Goal: Task Accomplishment & Management: Use online tool/utility

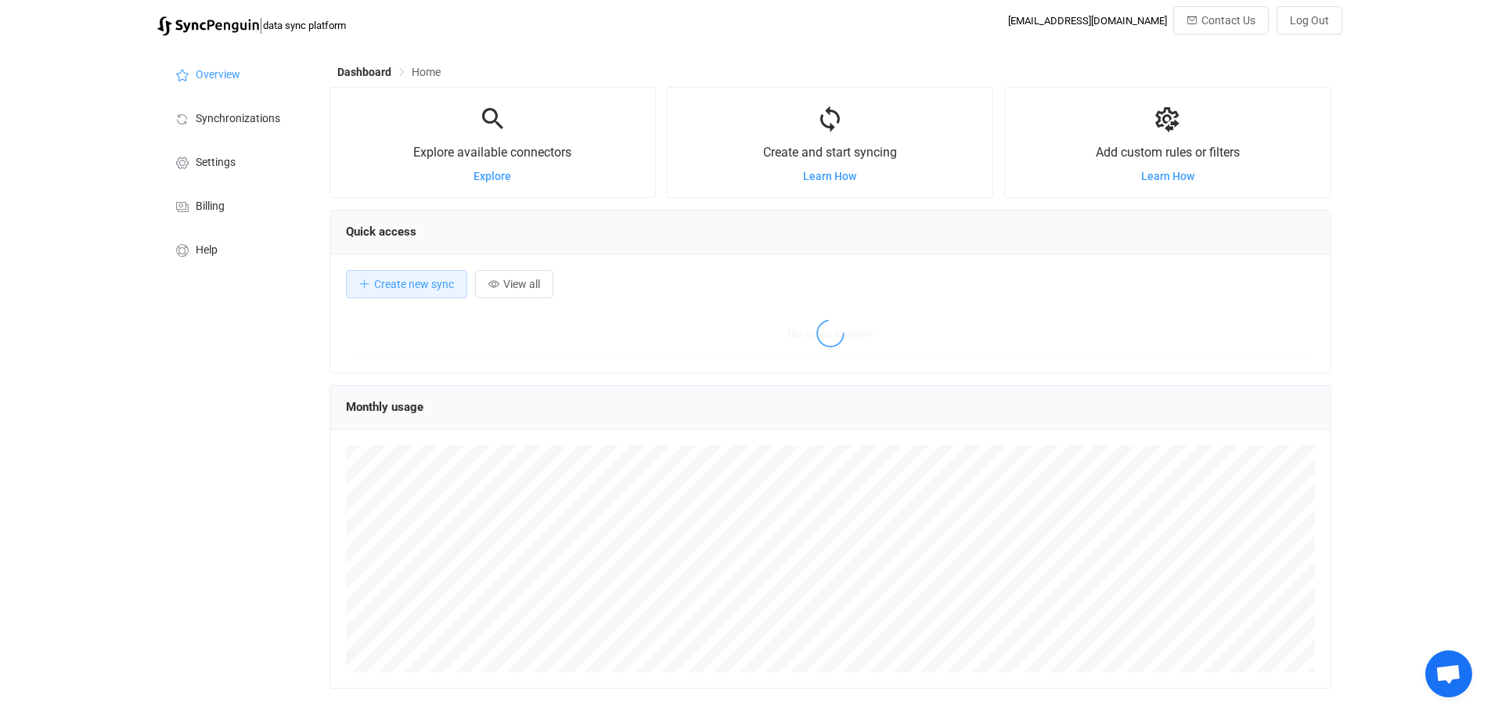
scroll to position [304, 1002]
click at [268, 115] on span "Synchronizations" at bounding box center [238, 119] width 85 height 13
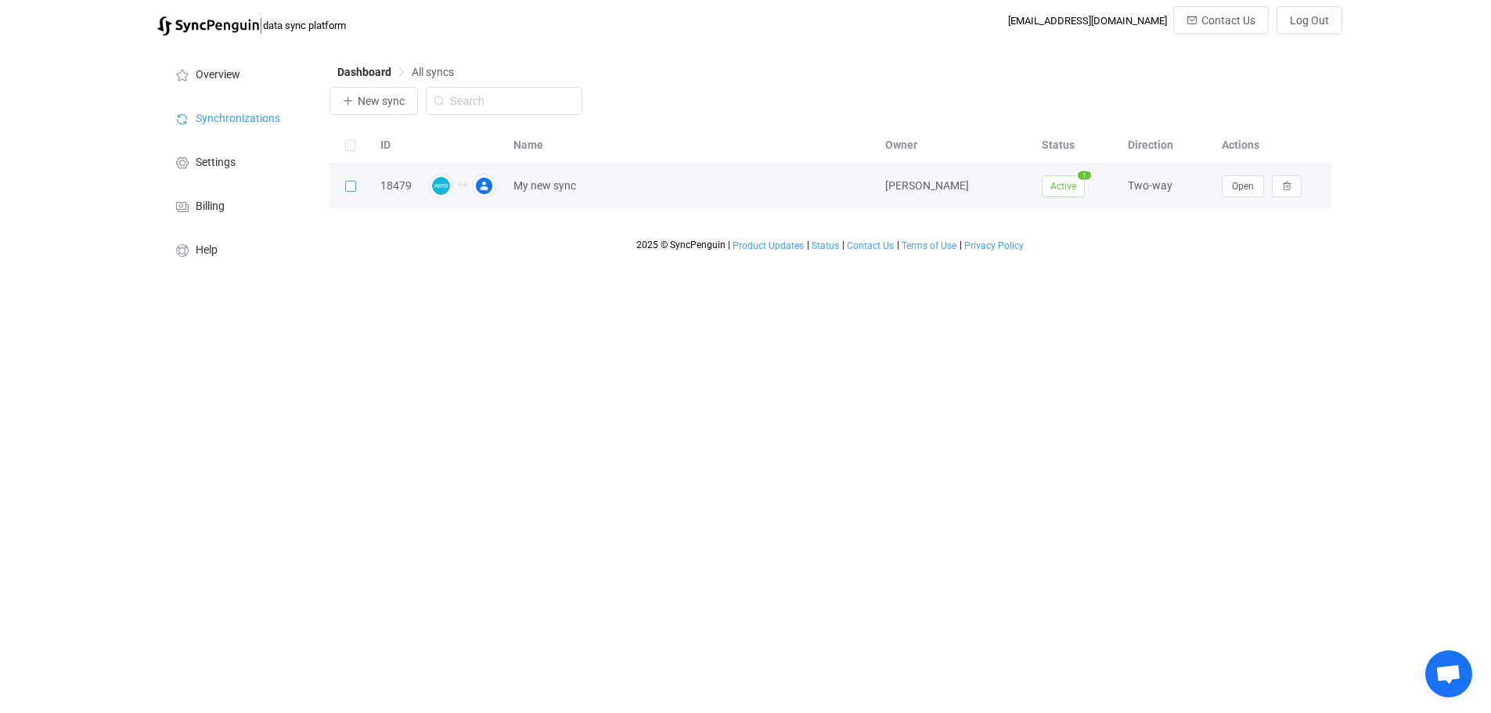
click at [350, 191] on span at bounding box center [350, 186] width 11 height 11
click at [356, 181] on input "checkbox" at bounding box center [356, 181] width 0 height 0
click at [1069, 191] on span "Active" at bounding box center [1063, 186] width 43 height 22
click at [908, 195] on div "[PERSON_NAME]" at bounding box center [955, 186] width 157 height 18
click at [1257, 199] on td "Open" at bounding box center [1272, 186] width 117 height 44
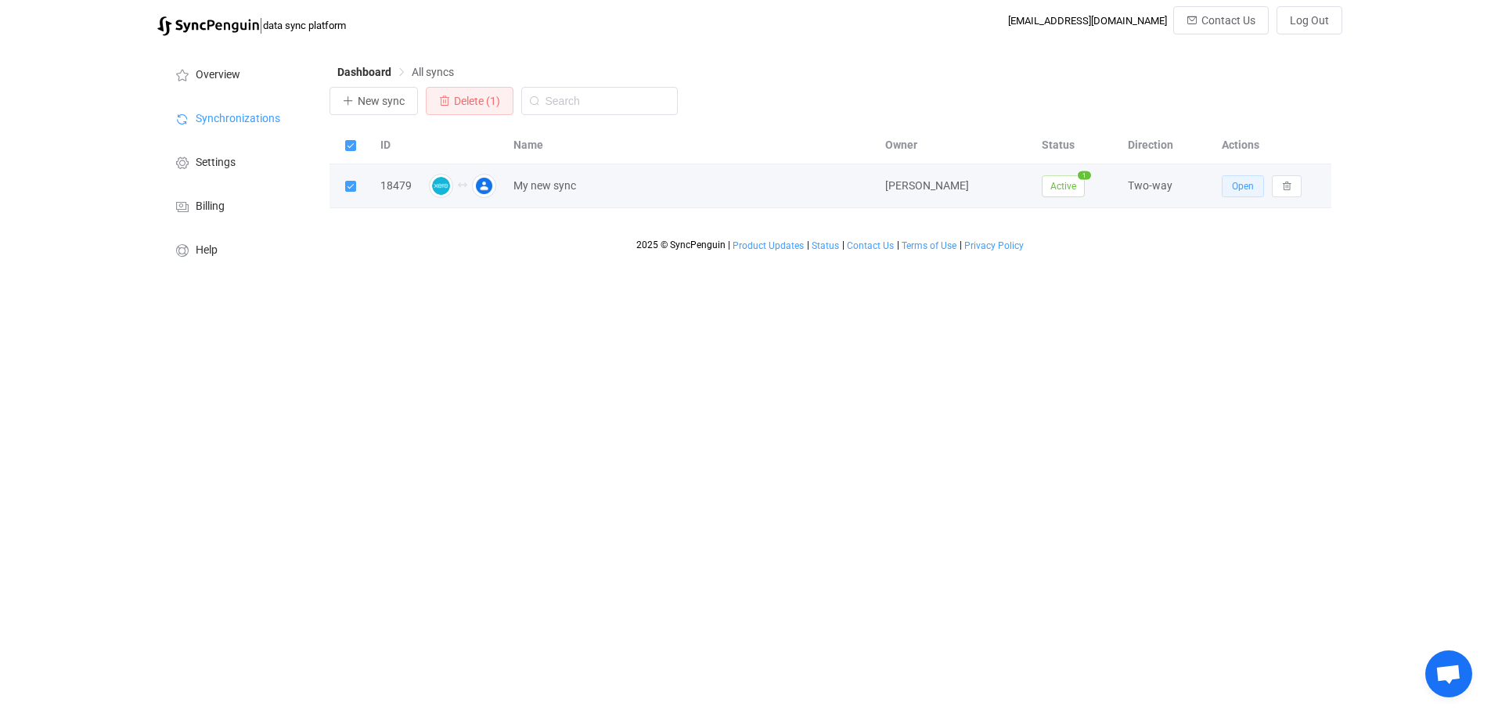
click at [1247, 191] on span "Open" at bounding box center [1243, 186] width 22 height 11
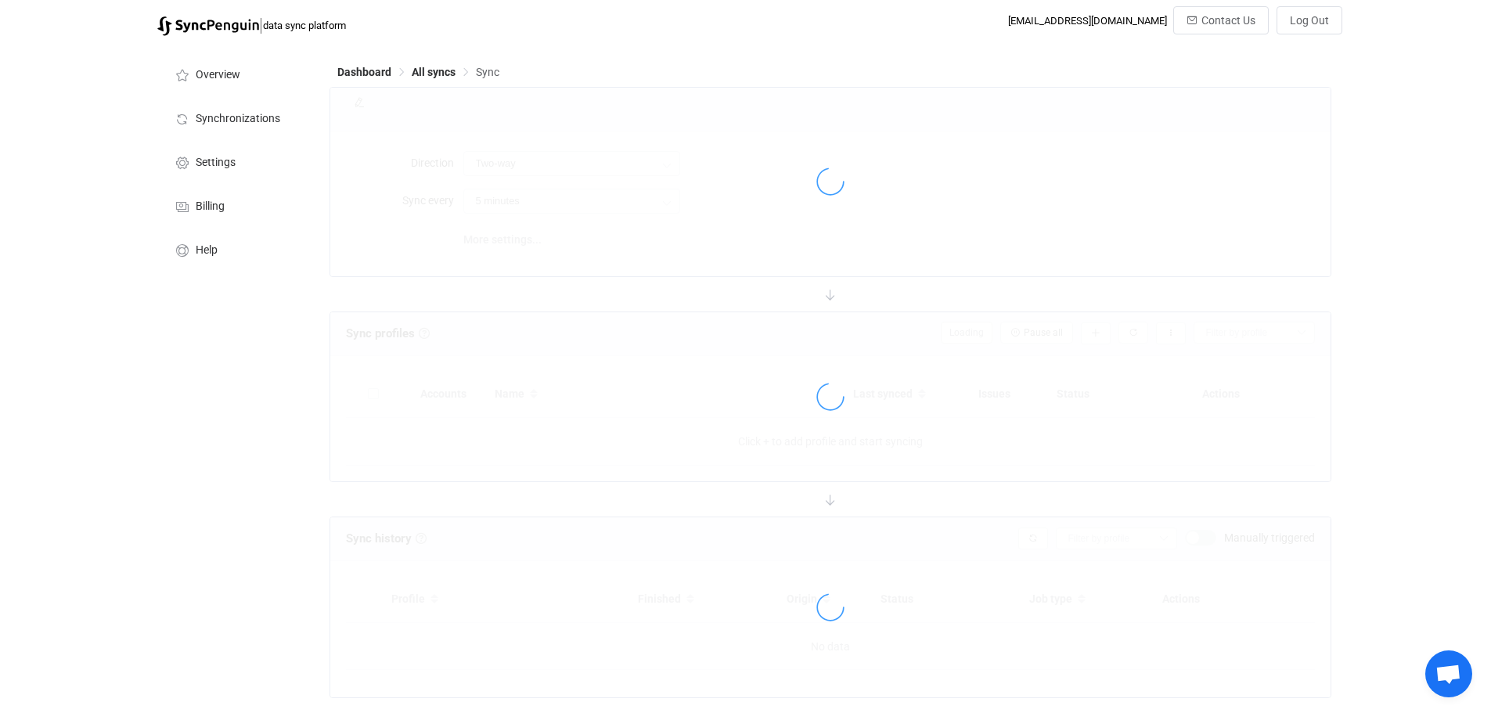
type input "10 minutes"
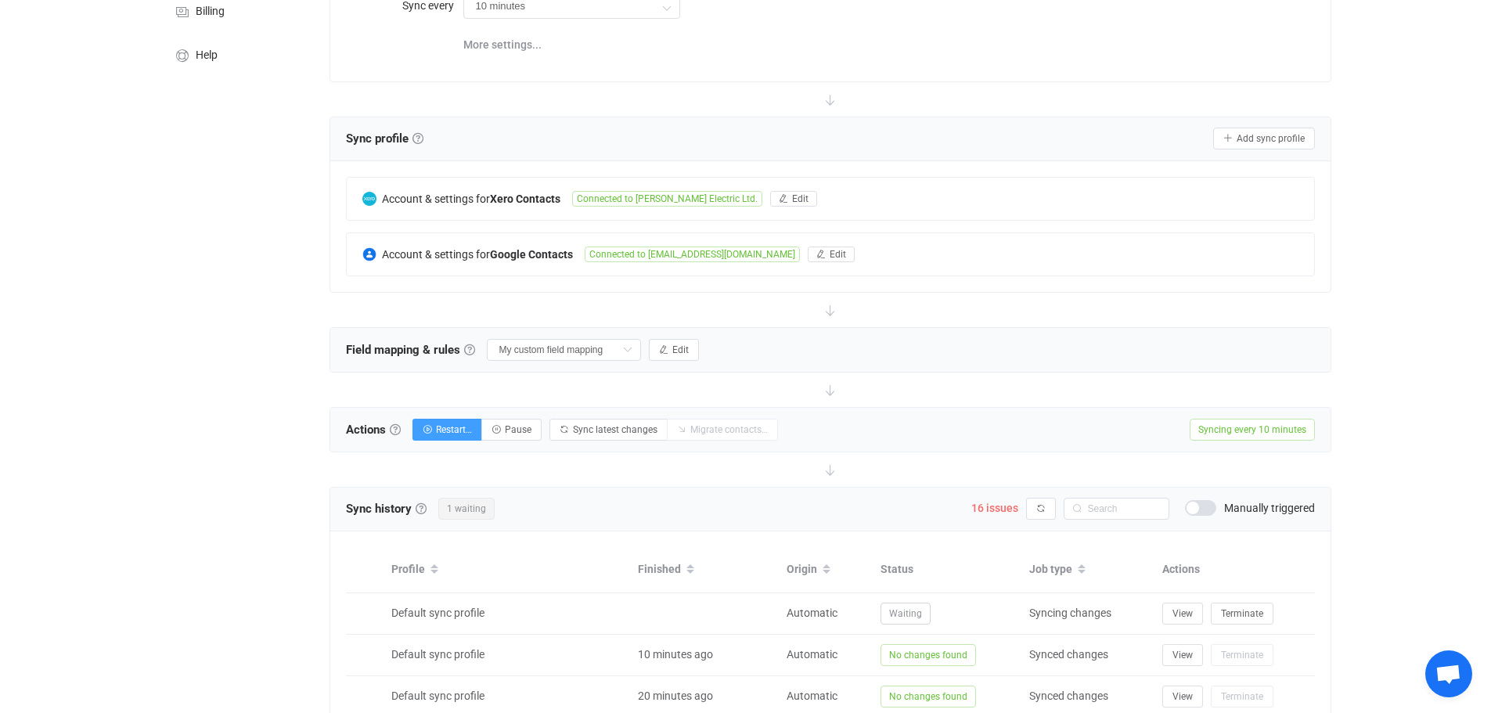
scroll to position [235, 0]
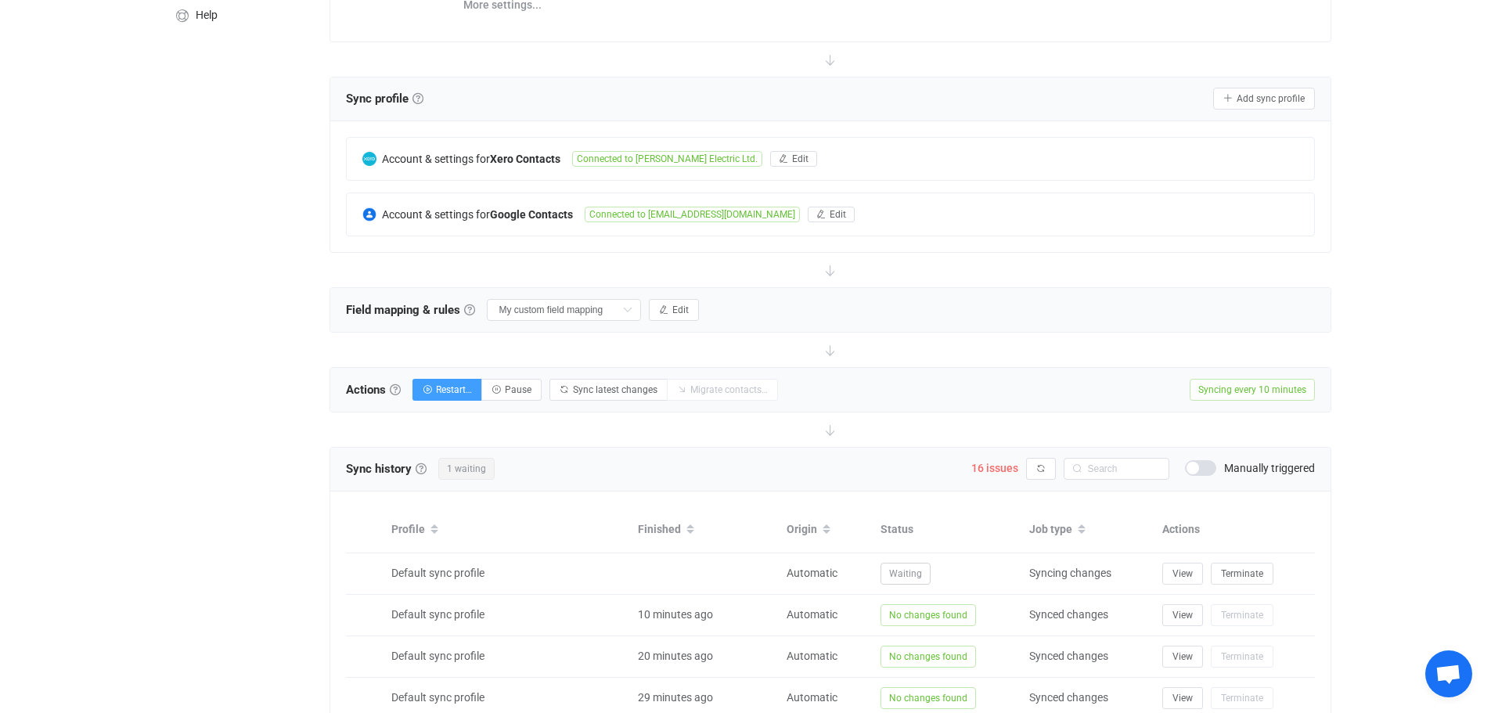
click at [1245, 384] on span "Syncing every 10 minutes" at bounding box center [1252, 390] width 125 height 22
click at [628, 392] on span "Sync latest changes" at bounding box center [615, 389] width 85 height 11
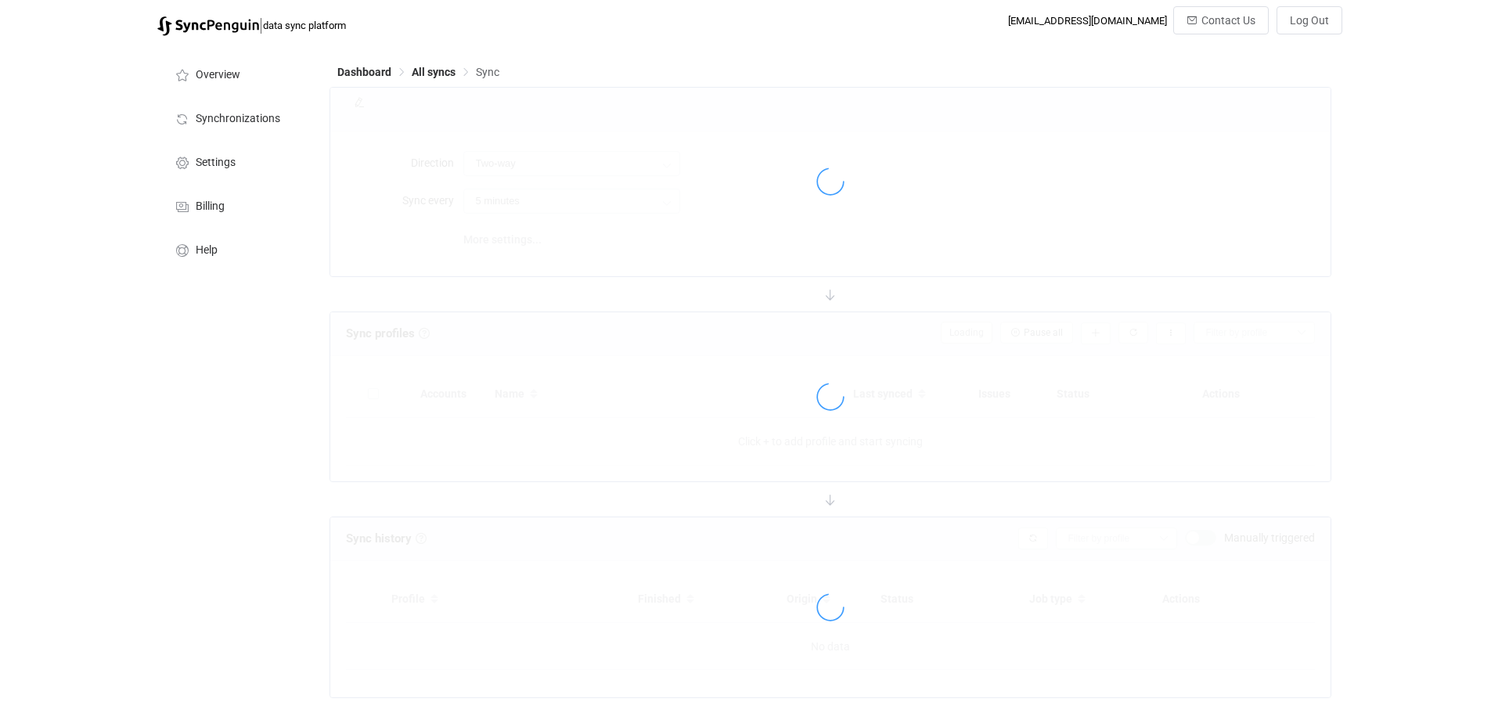
type input "10 minutes"
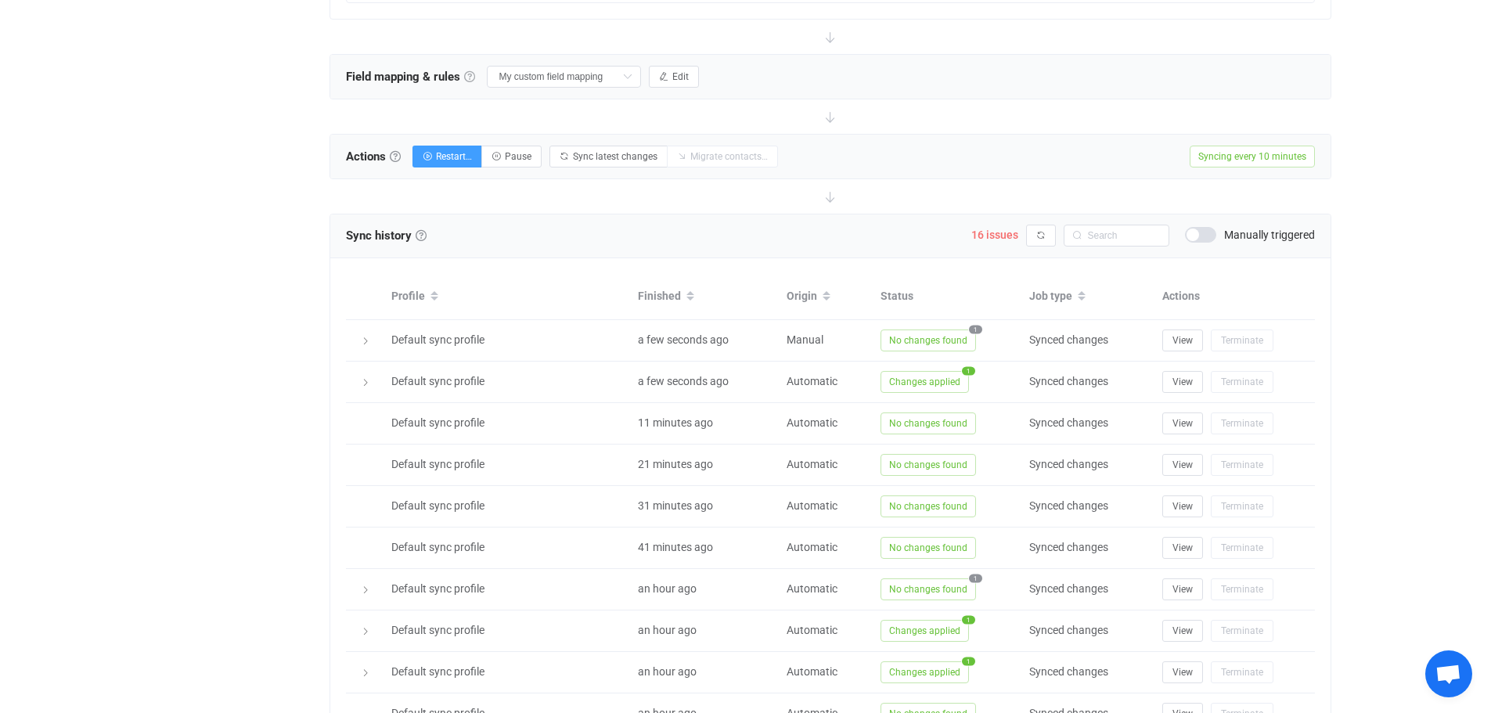
scroll to position [470, 0]
